Goal: Communication & Community: Answer question/provide support

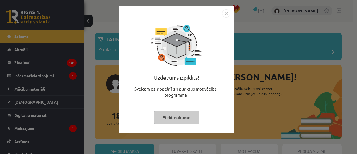
click at [162, 120] on button "Pildīt nākamo" at bounding box center [177, 117] width 46 height 13
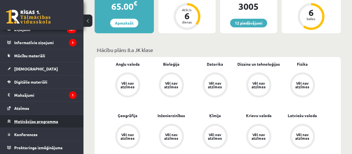
scroll to position [195, 0]
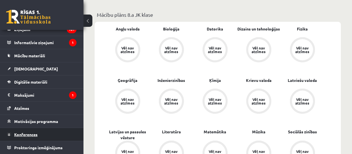
click at [20, 138] on link "Konferences" at bounding box center [41, 134] width 69 height 13
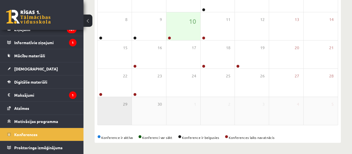
scroll to position [113, 0]
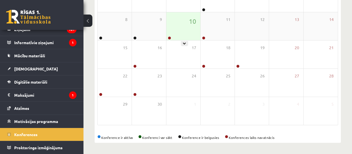
click at [173, 38] on div "10" at bounding box center [184, 26] width 34 height 28
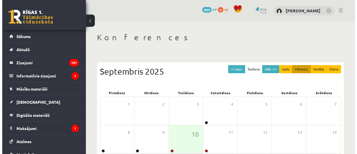
scroll to position [113, 0]
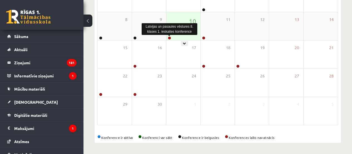
click at [170, 36] on link at bounding box center [169, 37] width 3 height 3
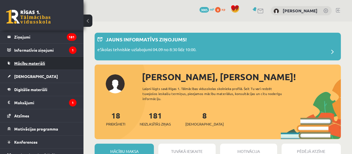
scroll to position [33, 0]
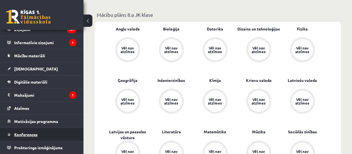
click at [29, 133] on span "Konferences" at bounding box center [25, 134] width 23 height 5
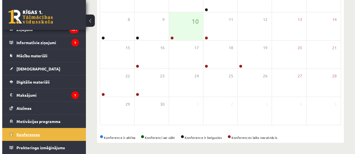
scroll to position [113, 0]
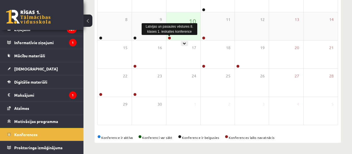
click at [170, 39] on link at bounding box center [169, 37] width 3 height 3
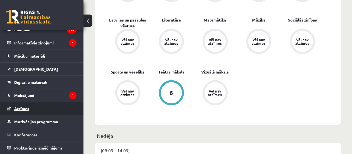
scroll to position [33, 0]
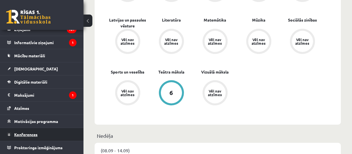
click at [37, 133] on span "Konferences" at bounding box center [25, 134] width 23 height 5
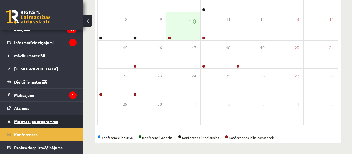
scroll to position [113, 0]
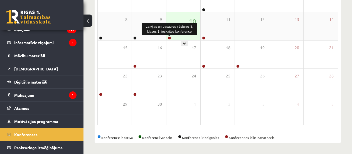
click at [169, 37] on link at bounding box center [169, 37] width 3 height 3
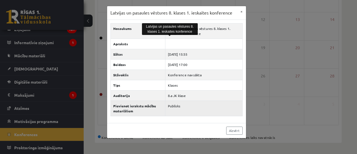
click at [205, 106] on td "Publisks" at bounding box center [203, 107] width 77 height 15
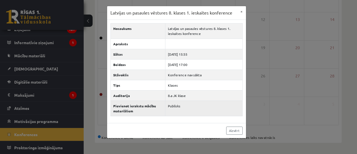
click at [205, 106] on td "Publisks" at bounding box center [203, 107] width 77 height 15
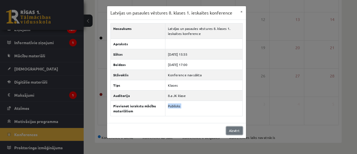
click at [237, 129] on link "Aizvērt" at bounding box center [234, 130] width 16 height 8
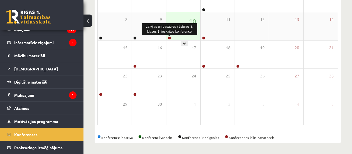
click at [170, 38] on link at bounding box center [169, 37] width 3 height 3
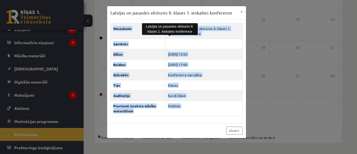
click at [204, 126] on div "Aizvērt" at bounding box center [176, 130] width 139 height 15
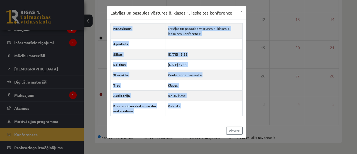
click at [204, 126] on div "Aizvērt" at bounding box center [176, 130] width 139 height 15
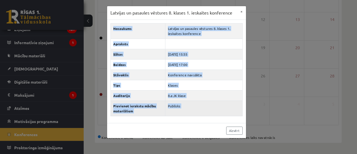
click at [194, 115] on td "Publisks" at bounding box center [203, 107] width 77 height 15
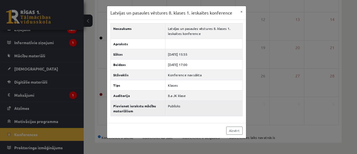
click at [194, 115] on td "Publisks" at bounding box center [203, 107] width 77 height 15
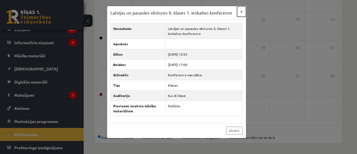
click at [241, 13] on button "×" at bounding box center [241, 11] width 9 height 11
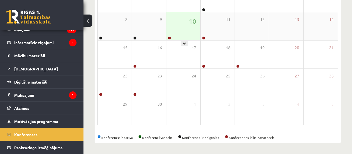
click at [178, 30] on div "10" at bounding box center [184, 26] width 34 height 28
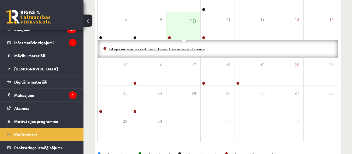
click at [165, 48] on link "Latvijas un pasaules vēstures 8. klases 1. ieskaites konference" at bounding box center [157, 49] width 96 height 4
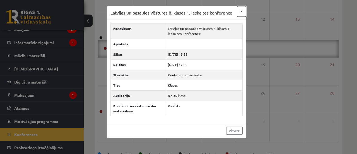
click at [241, 13] on button "×" at bounding box center [241, 11] width 9 height 11
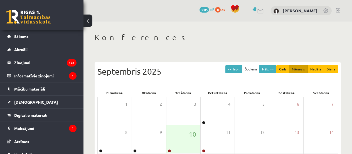
scroll to position [113, 0]
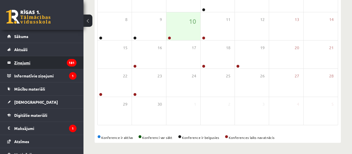
drag, startPoint x: 0, startPoint y: 49, endPoint x: 7, endPoint y: 56, distance: 10.2
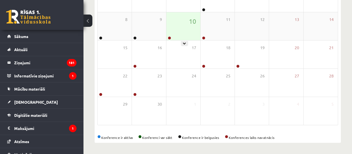
drag, startPoint x: 7, startPoint y: 56, endPoint x: 173, endPoint y: 34, distance: 167.5
click at [173, 34] on div "10" at bounding box center [184, 26] width 34 height 28
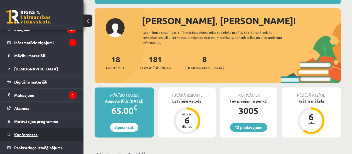
scroll to position [139, 0]
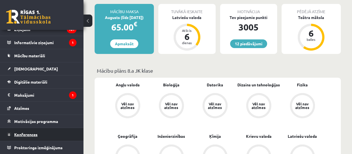
click at [24, 136] on span "Konferences" at bounding box center [25, 134] width 23 height 5
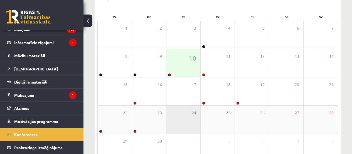
scroll to position [29, 0]
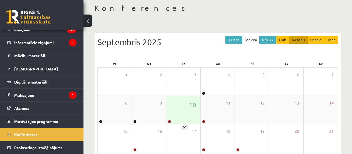
click at [167, 122] on div at bounding box center [169, 122] width 5 height 4
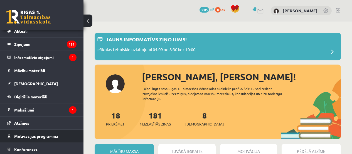
scroll to position [33, 0]
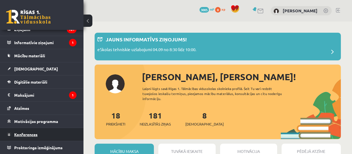
click at [30, 136] on span "Konferences" at bounding box center [25, 134] width 23 height 5
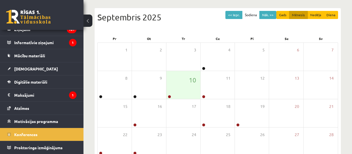
scroll to position [113, 0]
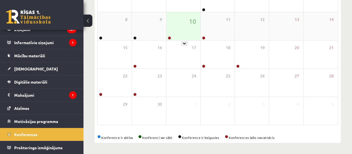
click at [179, 32] on div "10" at bounding box center [184, 26] width 34 height 28
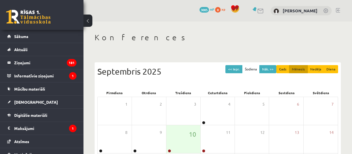
scroll to position [113, 0]
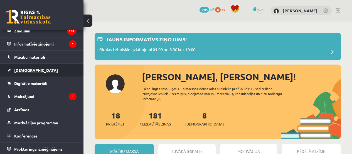
scroll to position [33, 0]
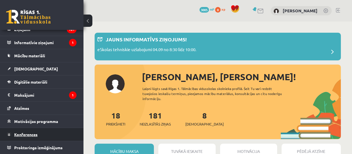
click at [29, 133] on span "Konferences" at bounding box center [25, 134] width 23 height 5
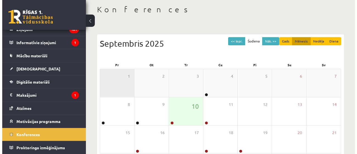
scroll to position [56, 0]
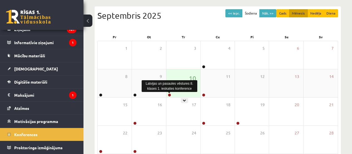
click at [171, 95] on link at bounding box center [169, 94] width 3 height 3
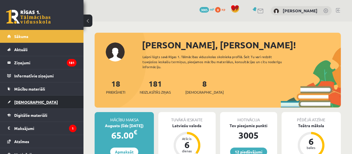
scroll to position [33, 0]
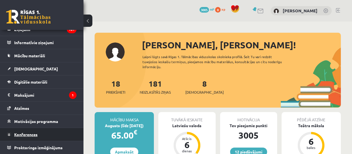
click at [27, 133] on span "Konferences" at bounding box center [25, 134] width 23 height 5
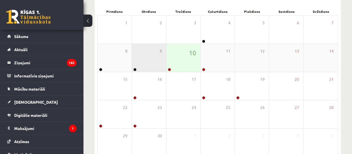
scroll to position [84, 0]
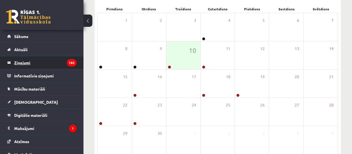
click at [21, 63] on legend "Ziņojumi 182" at bounding box center [45, 62] width 62 height 13
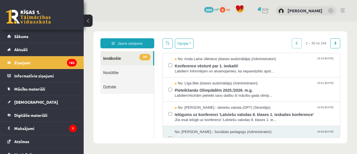
click at [119, 73] on link "Nosūtītie" at bounding box center [126, 72] width 53 height 14
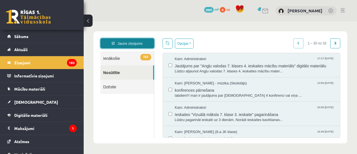
click at [126, 43] on link "Jauns ziņojums" at bounding box center [127, 43] width 54 height 10
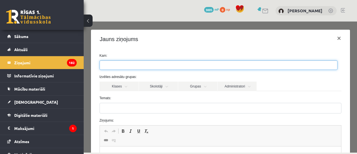
click at [114, 63] on input "search" at bounding box center [110, 64] width 20 height 9
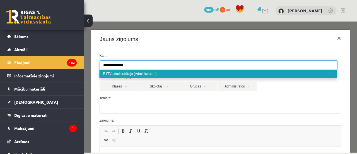
type input "**********"
select select "*****"
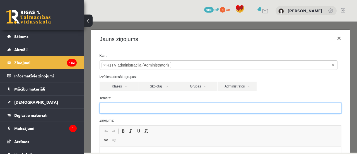
click at [145, 110] on input "Temats:" at bounding box center [220, 108] width 242 height 11
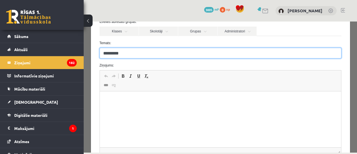
scroll to position [56, 0]
click at [146, 54] on input "**********" at bounding box center [220, 52] width 242 height 11
type input "**********"
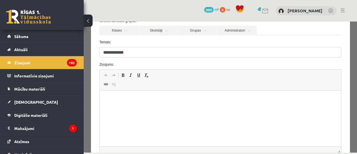
click at [122, 97] on p "Bagātinātā teksta redaktors, wiswyg-editor-47024983497240-1757510945-494" at bounding box center [220, 99] width 230 height 6
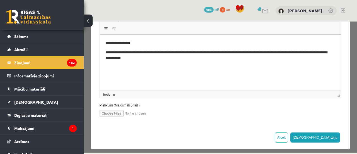
scroll to position [116, 0]
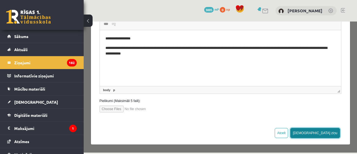
click at [328, 131] on button "Sūtīt ziņu" at bounding box center [315, 133] width 50 height 10
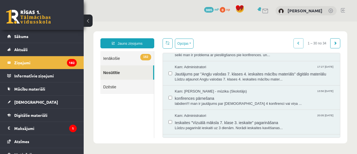
scroll to position [0, 0]
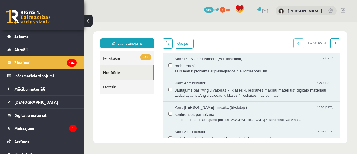
click at [112, 89] on link "Dzēstie" at bounding box center [126, 86] width 53 height 14
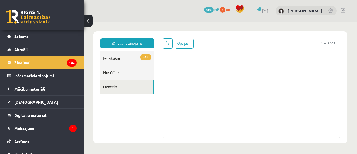
click at [125, 59] on link "182 Ienākošie" at bounding box center [126, 58] width 53 height 14
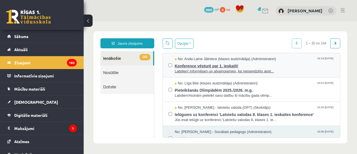
click at [270, 66] on span "Konference vēsturē par 1. ieskaiti!" at bounding box center [255, 65] width 160 height 7
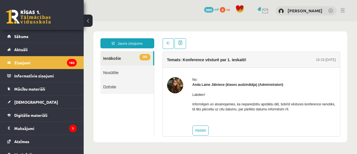
click at [120, 70] on link "Nosūtītie" at bounding box center [126, 72] width 53 height 14
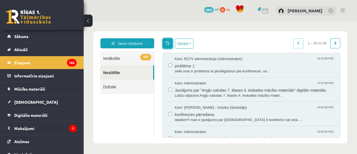
click at [167, 42] on span at bounding box center [167, 43] width 4 height 4
click at [187, 41] on button "Opcijas" at bounding box center [184, 43] width 19 height 10
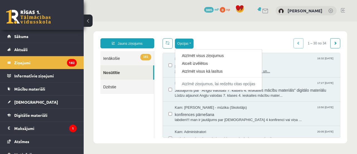
click at [299, 67] on span "problēma :(" at bounding box center [255, 65] width 160 height 7
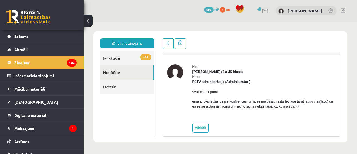
scroll to position [19, 0]
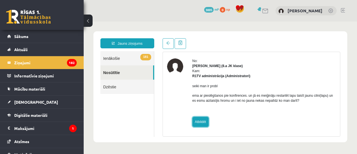
click at [200, 120] on link "Atbildēt" at bounding box center [200, 121] width 16 height 10
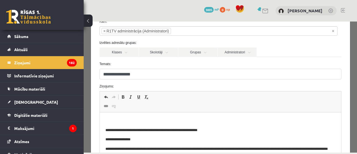
scroll to position [56, 0]
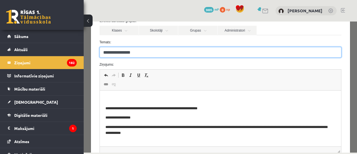
click at [146, 55] on input "**********" at bounding box center [220, 52] width 242 height 11
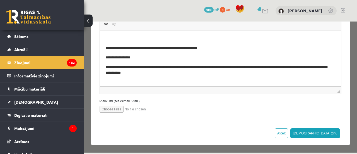
scroll to position [116, 0]
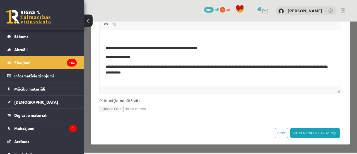
type input "**********"
click at [299, 79] on html "**********" at bounding box center [219, 55] width 241 height 51
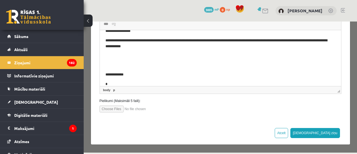
scroll to position [26, 0]
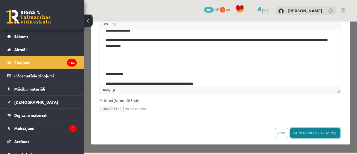
click at [323, 133] on button "Sūtīt ziņu" at bounding box center [315, 133] width 50 height 10
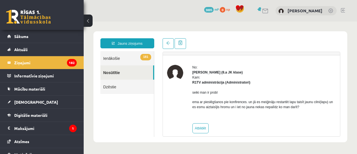
scroll to position [19, 0]
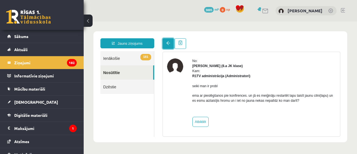
click at [170, 45] on link at bounding box center [167, 43] width 11 height 11
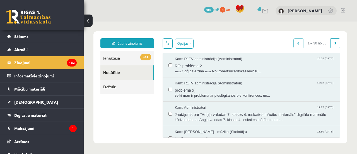
scroll to position [0, 0]
click at [256, 70] on span "----- Oriģinālā ziņa ----- No: robertsricardskazilevics0..." at bounding box center [255, 71] width 160 height 5
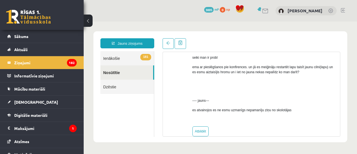
scroll to position [76, 0]
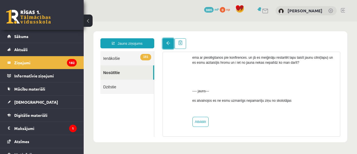
click at [167, 45] on link at bounding box center [167, 43] width 11 height 11
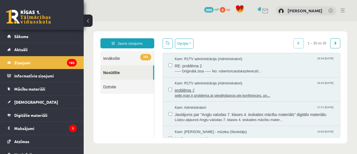
scroll to position [0, 0]
click at [129, 59] on link "181 Ienākošie" at bounding box center [126, 58] width 53 height 14
click at [129, 60] on link "181 Ienākošie" at bounding box center [126, 58] width 53 height 14
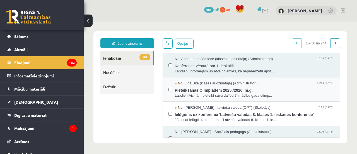
click at [260, 95] on span "Labdien!Aicinām pieteikt savu dalību šī mācību gada olimp..." at bounding box center [255, 95] width 160 height 5
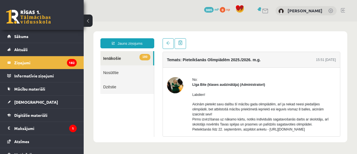
click at [115, 73] on link "Nosūtītie" at bounding box center [126, 72] width 53 height 14
